Goal: Task Accomplishment & Management: Use online tool/utility

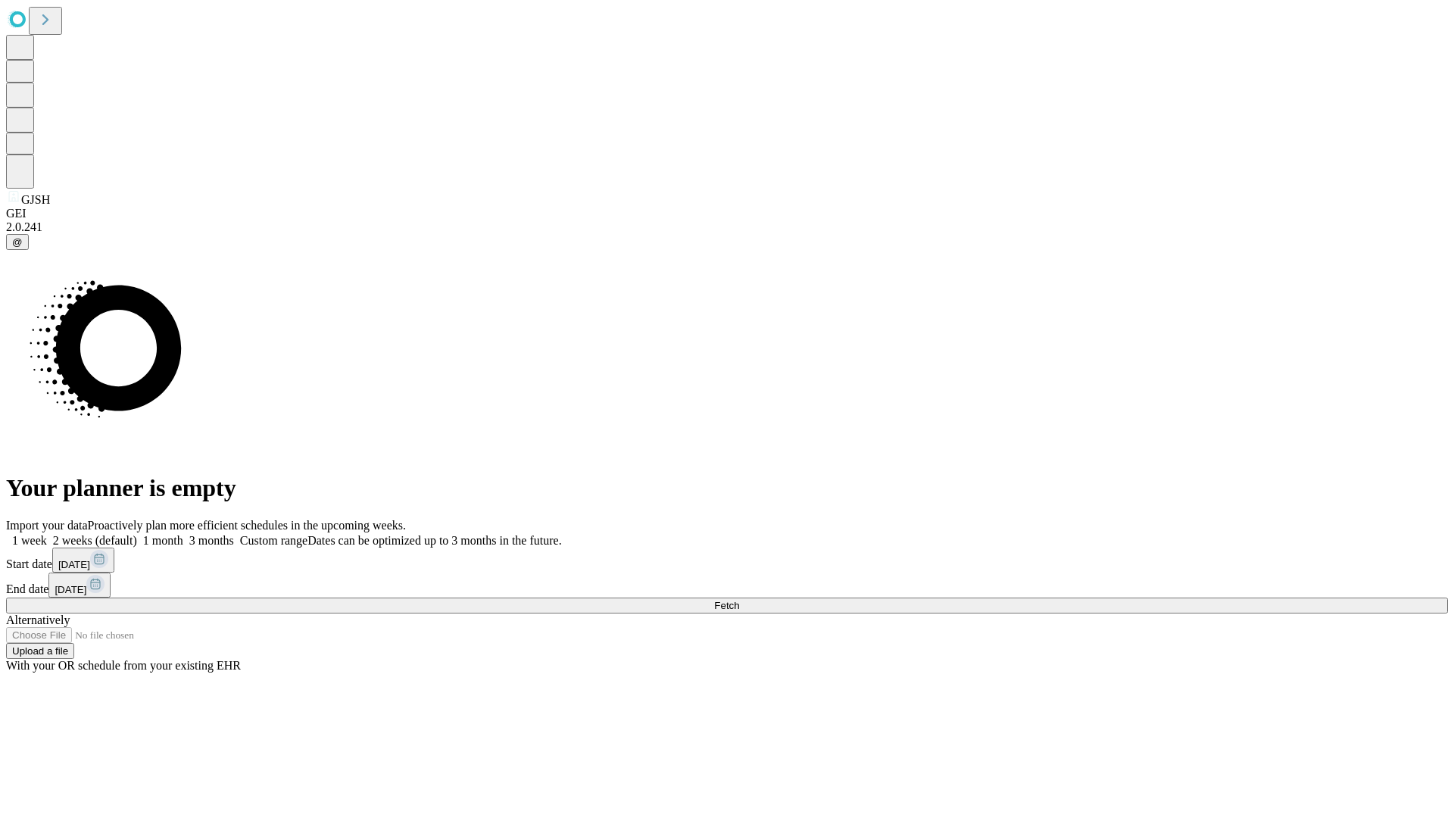
click at [739, 600] on span "Fetch" at bounding box center [726, 605] width 25 height 11
